Goal: Obtain resource: Obtain resource

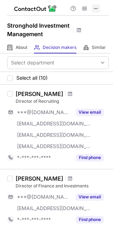
click at [97, 7] on span at bounding box center [96, 9] width 6 height 6
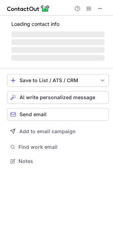
scroll to position [172, 113]
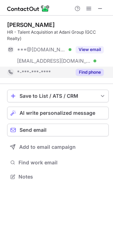
click at [88, 73] on button "Find phone" at bounding box center [90, 72] width 28 height 7
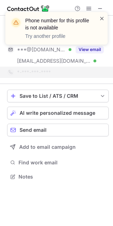
click at [101, 19] on span at bounding box center [102, 18] width 6 height 7
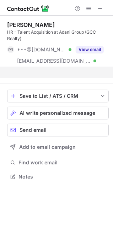
scroll to position [161, 113]
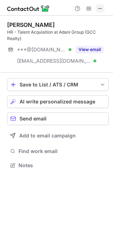
click at [101, 8] on span at bounding box center [100, 9] width 6 height 6
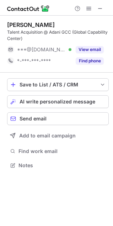
scroll to position [161, 113]
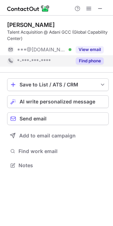
click at [83, 61] on button "Find phone" at bounding box center [90, 60] width 28 height 7
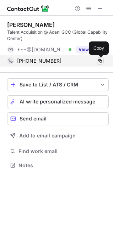
click at [101, 61] on span at bounding box center [100, 61] width 6 height 6
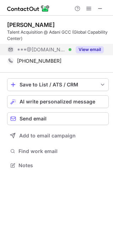
click at [81, 50] on button "View email" at bounding box center [90, 49] width 28 height 7
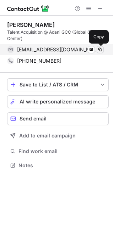
click at [101, 49] on span at bounding box center [100, 50] width 6 height 6
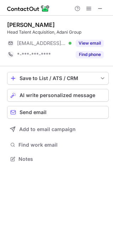
scroll to position [154, 113]
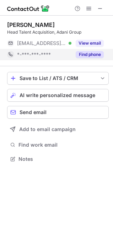
click at [83, 51] on div "Find phone" at bounding box center [87, 54] width 32 height 11
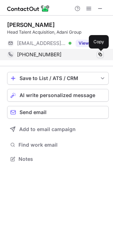
click at [100, 54] on span at bounding box center [100, 55] width 6 height 6
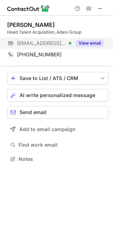
click at [87, 43] on button "View email" at bounding box center [90, 43] width 28 height 7
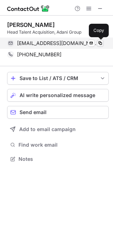
click at [99, 42] on span at bounding box center [100, 43] width 6 height 6
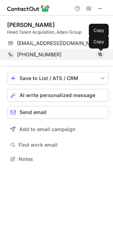
click at [100, 55] on span at bounding box center [100, 55] width 6 height 6
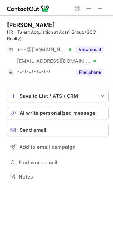
scroll to position [172, 113]
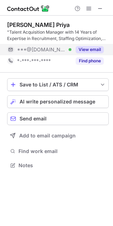
scroll to position [161, 113]
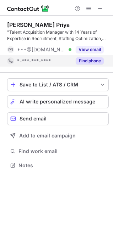
click at [94, 59] on button "Find phone" at bounding box center [90, 60] width 28 height 7
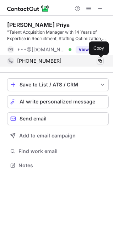
click at [101, 62] on span at bounding box center [100, 61] width 6 height 6
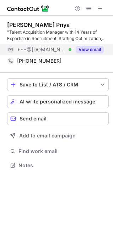
click at [80, 49] on button "View email" at bounding box center [90, 49] width 28 height 7
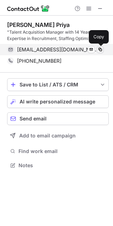
click at [100, 48] on span at bounding box center [100, 50] width 6 height 6
